Goal: Find specific page/section: Find specific page/section

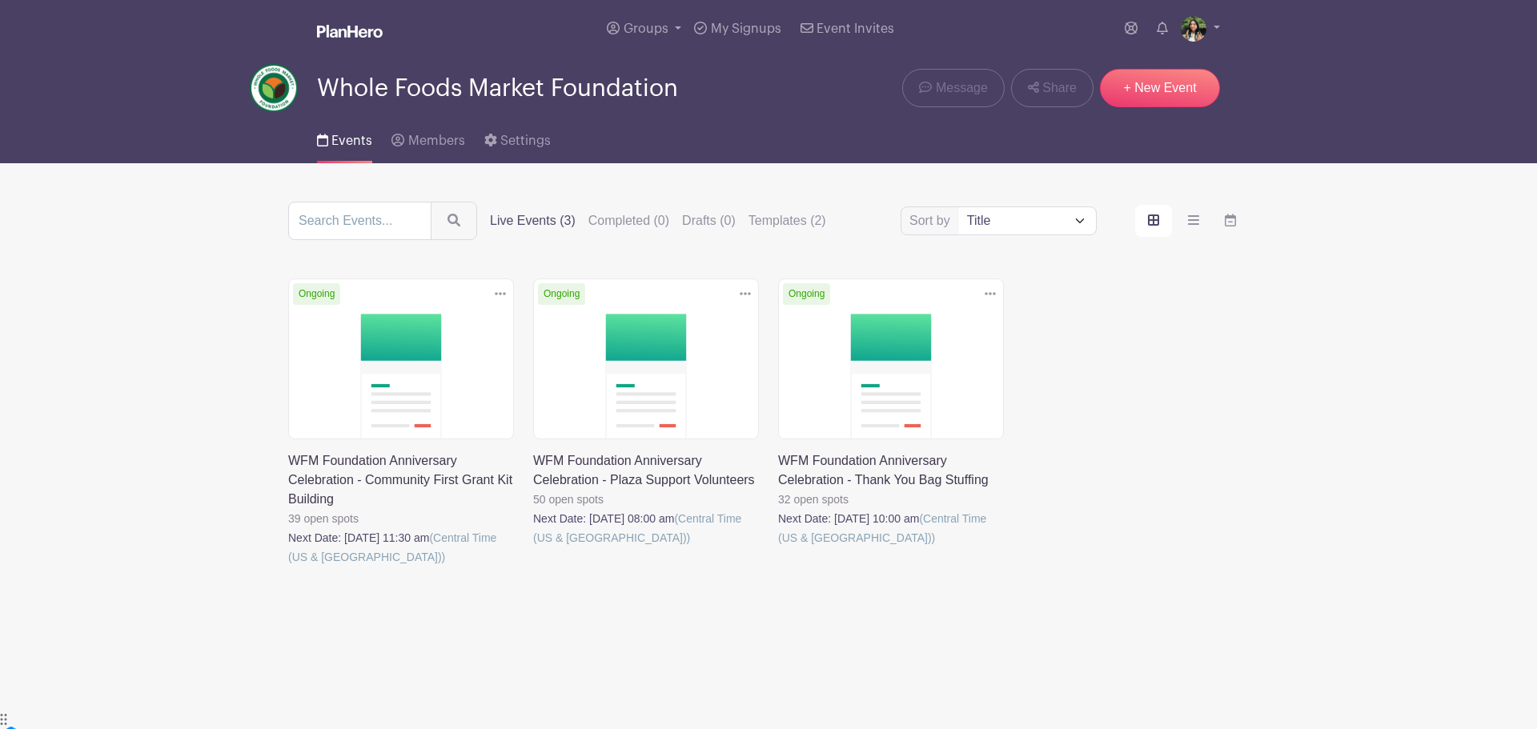
click at [288, 567] on link at bounding box center [288, 567] width 0 height 0
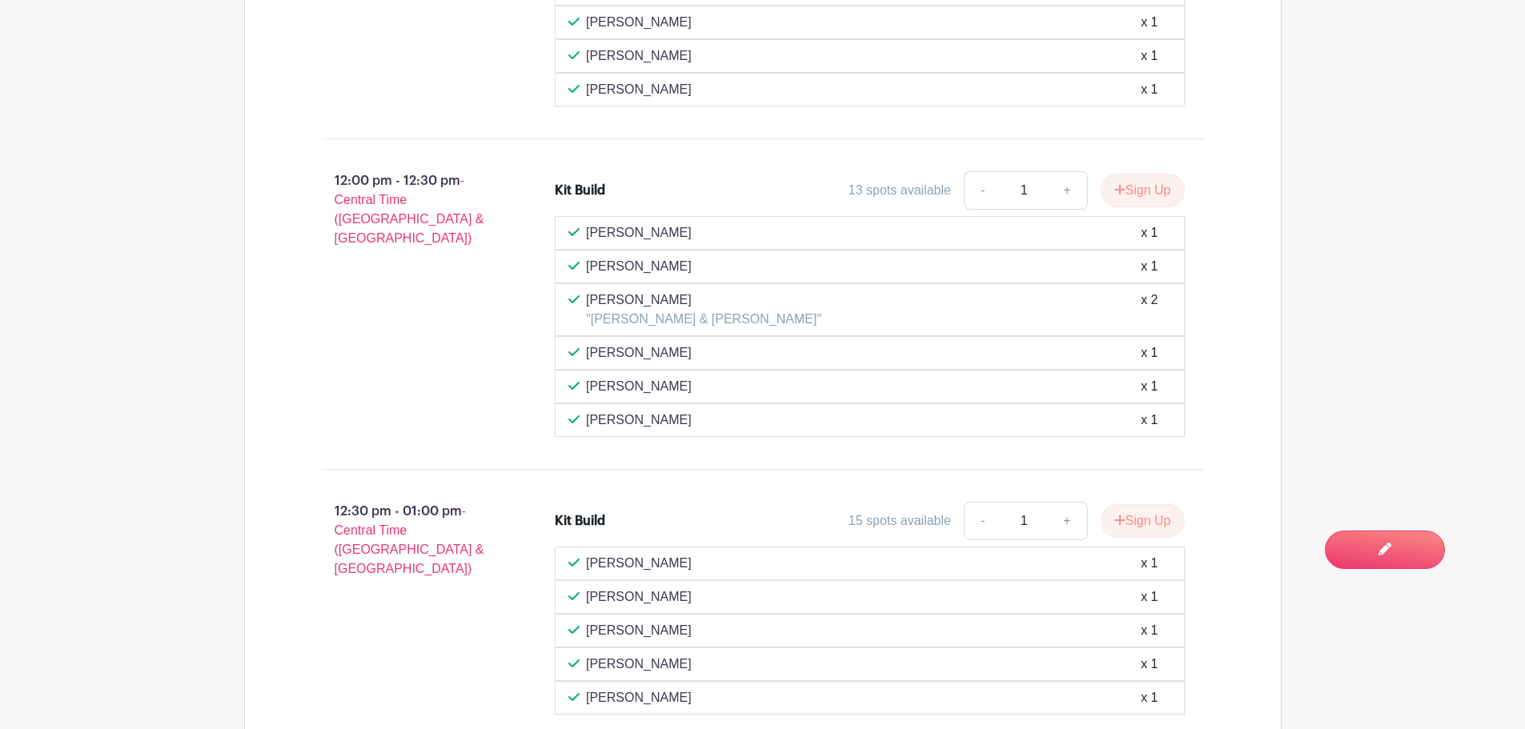
scroll to position [1521, 0]
